Goal: Navigation & Orientation: Find specific page/section

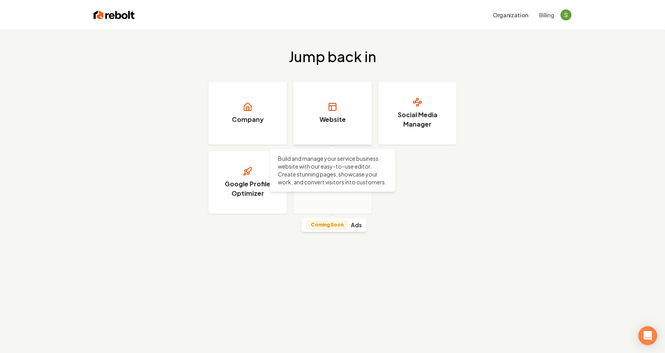
click at [336, 119] on h3 "Website" at bounding box center [333, 119] width 26 height 9
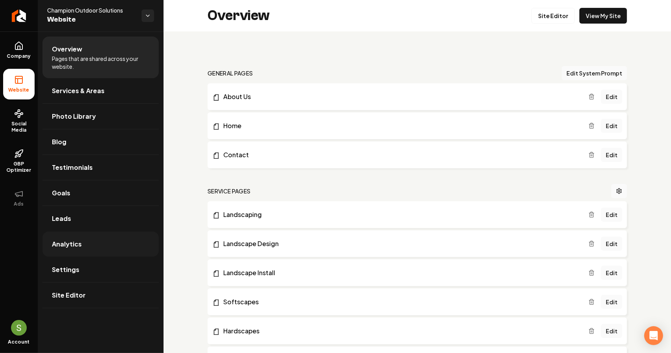
click at [77, 240] on span "Analytics" at bounding box center [67, 243] width 30 height 9
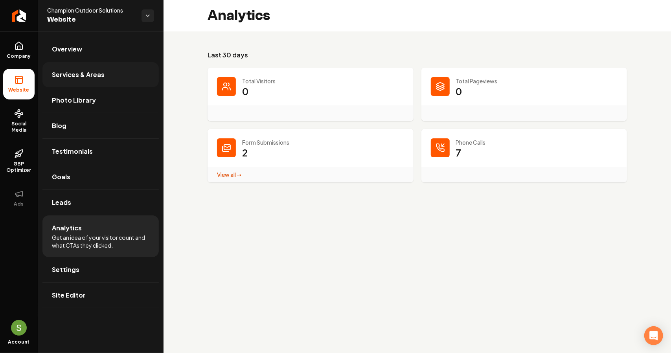
click at [68, 68] on link "Services & Areas" at bounding box center [100, 74] width 116 height 25
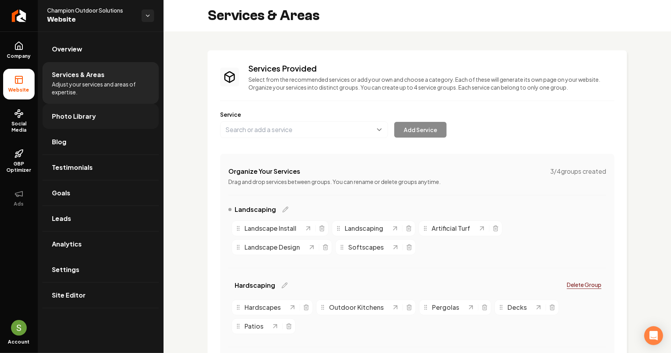
click at [81, 112] on span "Photo Library" at bounding box center [74, 116] width 44 height 9
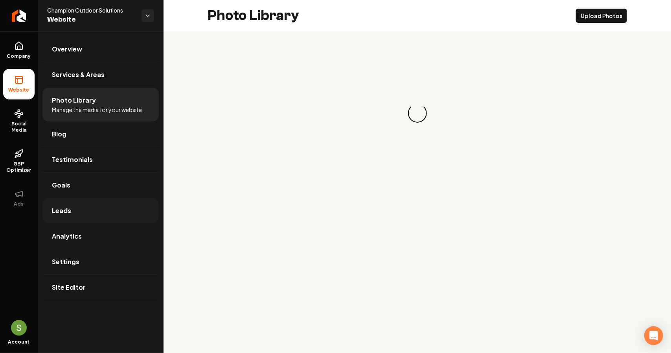
click at [70, 207] on span "Leads" at bounding box center [61, 210] width 19 height 9
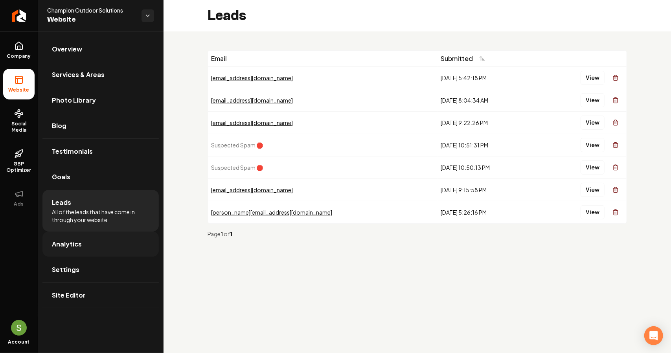
click at [85, 239] on link "Analytics" at bounding box center [100, 243] width 116 height 25
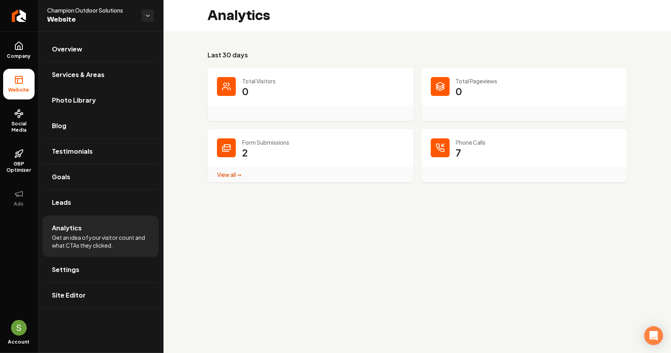
click at [230, 91] on icon "Main content area" at bounding box center [226, 86] width 9 height 9
click at [22, 125] on span "Social Media" at bounding box center [18, 127] width 31 height 13
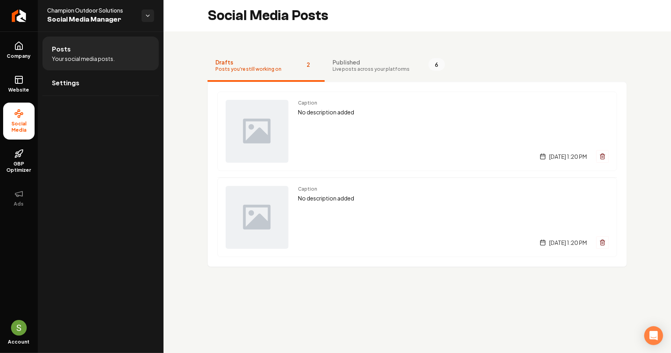
click at [652, 163] on div "Drafts Posts you're still working on 2 Published Live posts across your platfor…" at bounding box center [417, 158] width 507 height 254
click at [604, 246] on button "Main content area" at bounding box center [602, 242] width 13 height 13
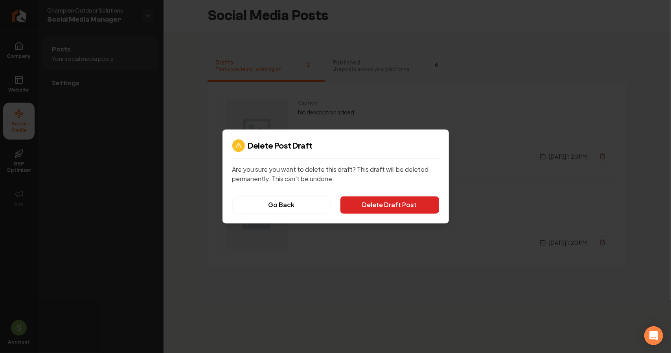
click at [415, 206] on button "Delete Draft Post" at bounding box center [389, 205] width 99 height 17
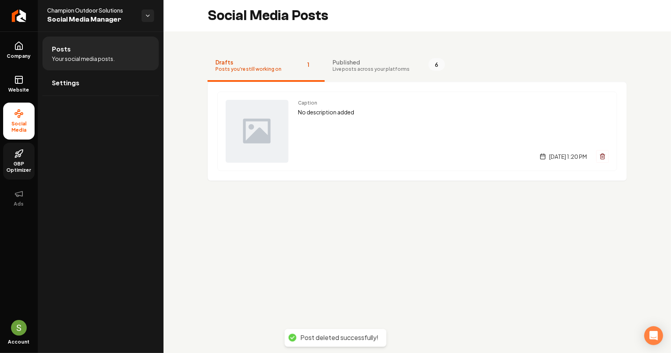
click at [29, 157] on link "GBP Optimizer" at bounding box center [18, 161] width 31 height 37
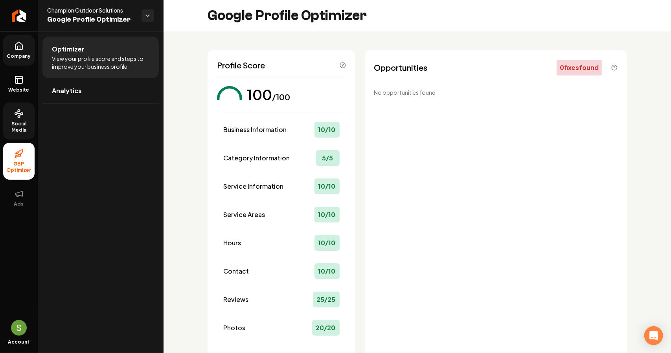
click at [20, 59] on link "Company" at bounding box center [18, 50] width 31 height 31
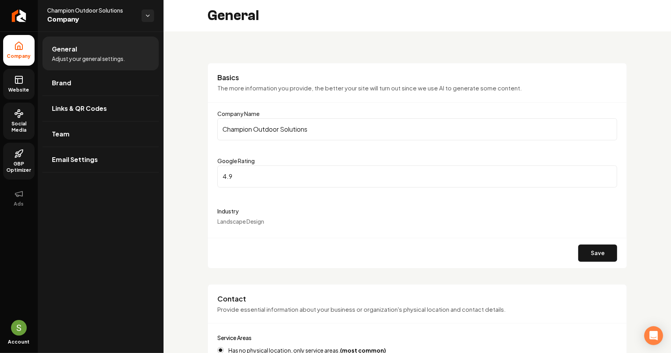
click at [24, 93] on link "Website" at bounding box center [18, 84] width 31 height 31
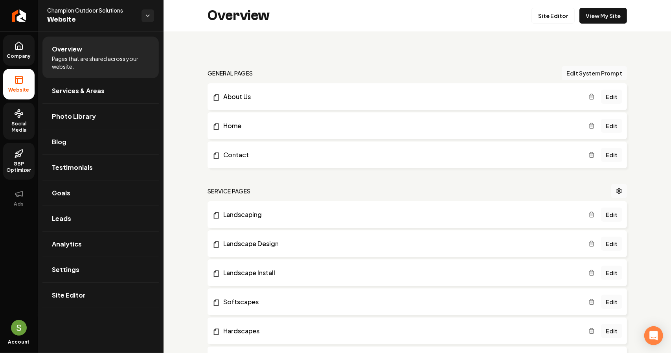
click at [19, 125] on span "Social Media" at bounding box center [18, 127] width 31 height 13
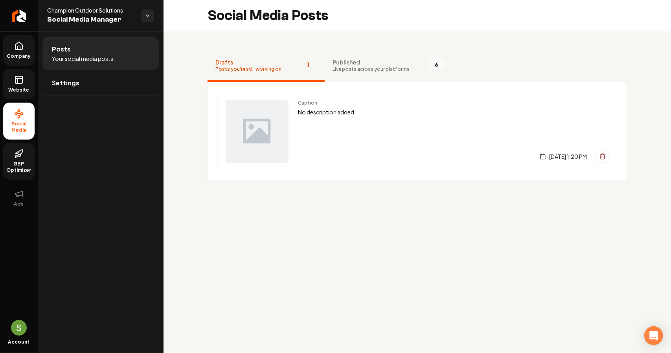
click at [14, 82] on icon at bounding box center [18, 79] width 9 height 9
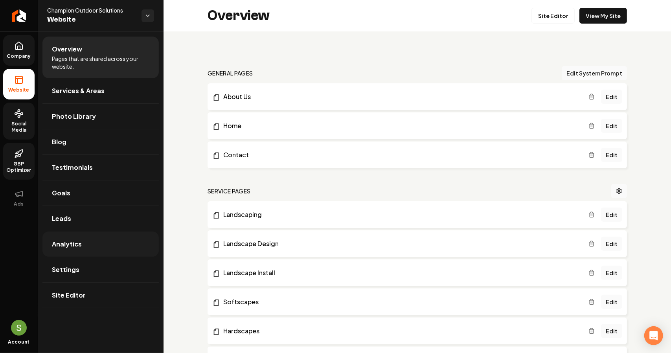
click at [76, 246] on span "Analytics" at bounding box center [67, 243] width 30 height 9
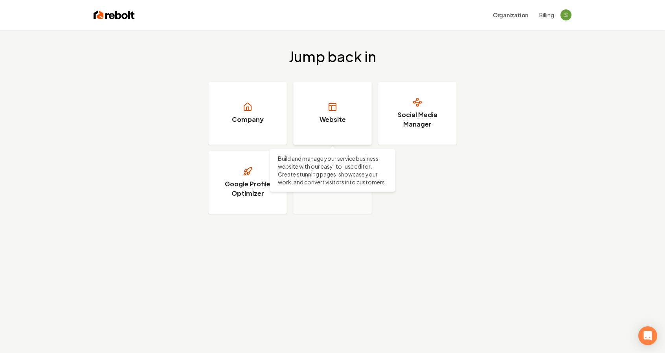
click at [328, 127] on link "Website" at bounding box center [332, 113] width 79 height 63
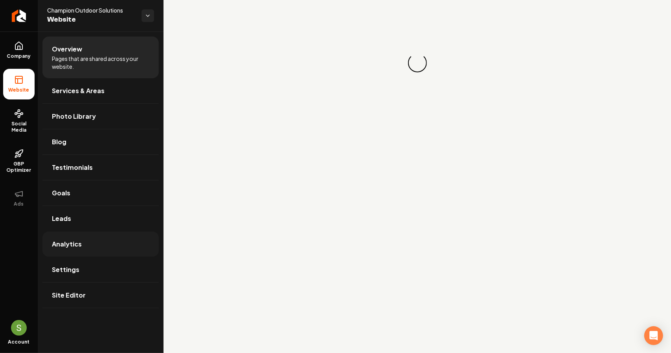
click at [57, 241] on span "Analytics" at bounding box center [67, 243] width 30 height 9
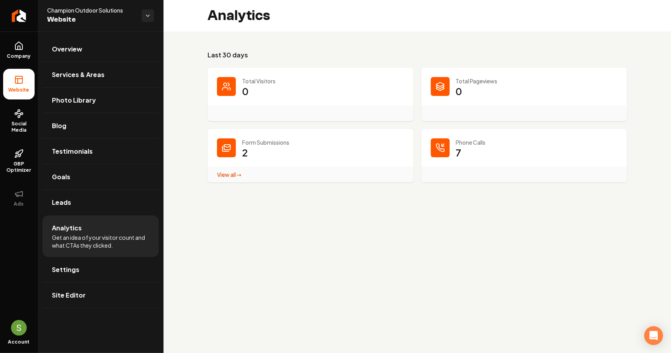
click at [242, 93] on p "0" at bounding box center [245, 91] width 6 height 13
click at [242, 92] on p "0" at bounding box center [245, 91] width 6 height 13
click at [228, 90] on icon "Main content area" at bounding box center [225, 89] width 6 height 2
click at [431, 88] on div "Main content area" at bounding box center [440, 86] width 19 height 19
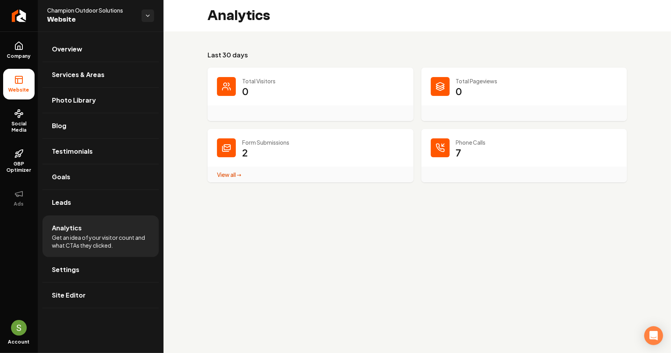
click at [294, 53] on h3 "Last 30 days" at bounding box center [417, 54] width 419 height 9
click at [89, 52] on link "Overview" at bounding box center [100, 49] width 116 height 25
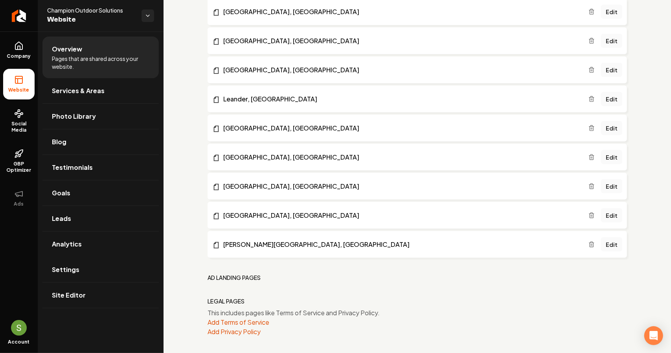
scroll to position [614, 0]
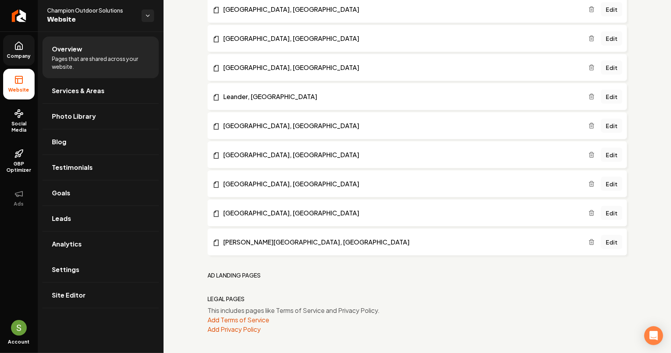
click at [10, 43] on link "Company" at bounding box center [18, 50] width 31 height 31
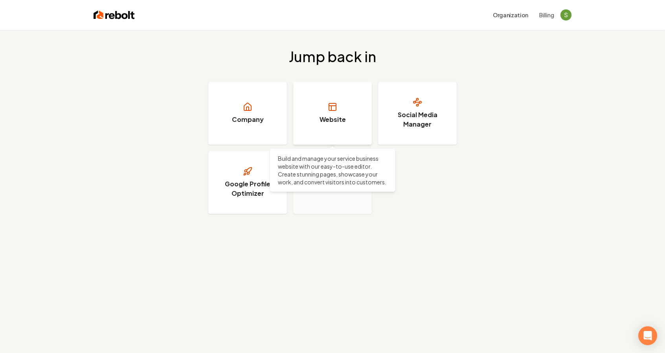
click at [325, 96] on link "Website" at bounding box center [332, 113] width 79 height 63
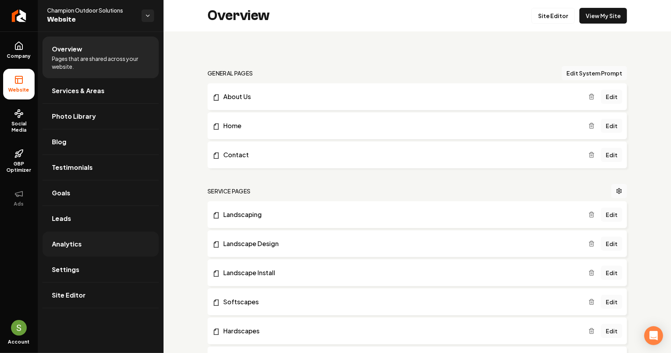
click at [95, 243] on link "Analytics" at bounding box center [100, 243] width 116 height 25
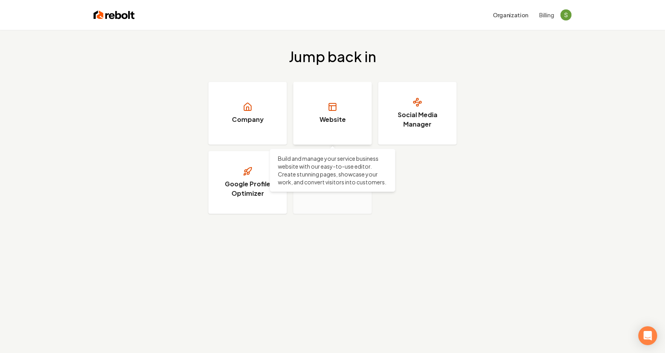
click at [319, 119] on link "Website" at bounding box center [332, 113] width 79 height 63
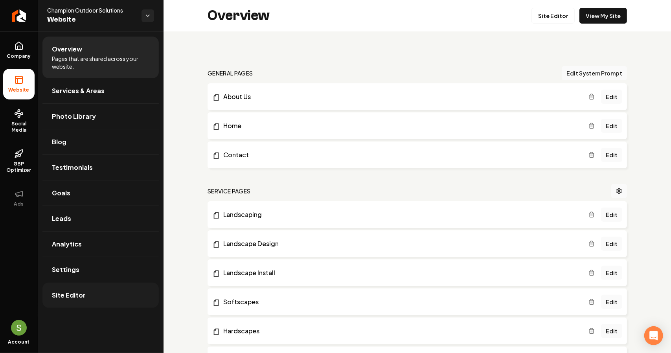
click at [88, 297] on link "Site Editor" at bounding box center [100, 295] width 116 height 25
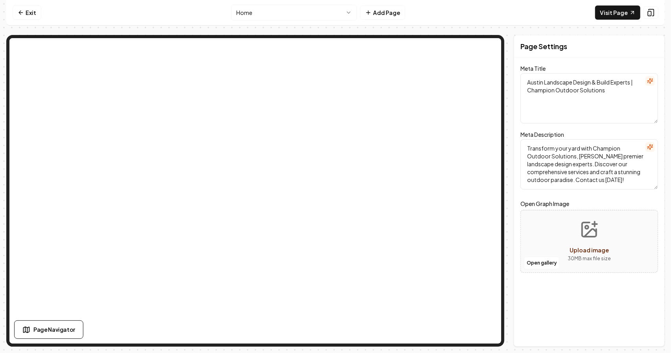
click at [300, 8] on html "Computer Required This feature is only available on a computer. Please switch t…" at bounding box center [335, 176] width 671 height 353
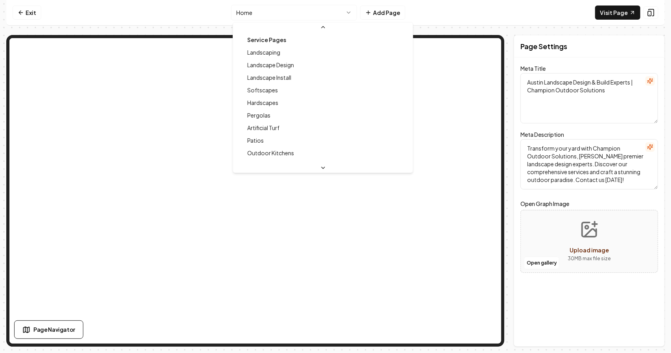
click at [277, 166] on div at bounding box center [323, 167] width 180 height 9
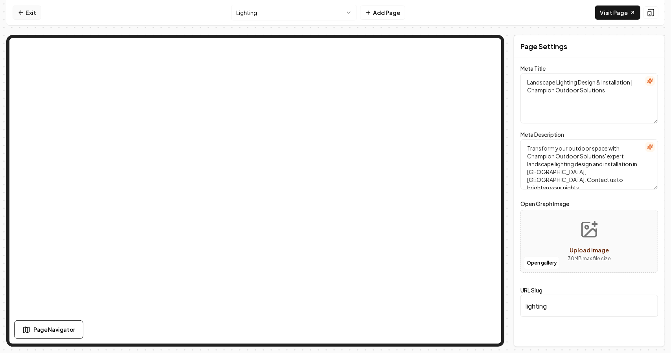
click at [26, 12] on link "Exit" at bounding box center [27, 13] width 29 height 14
